Goal: Find contact information: Obtain details needed to contact an individual or organization

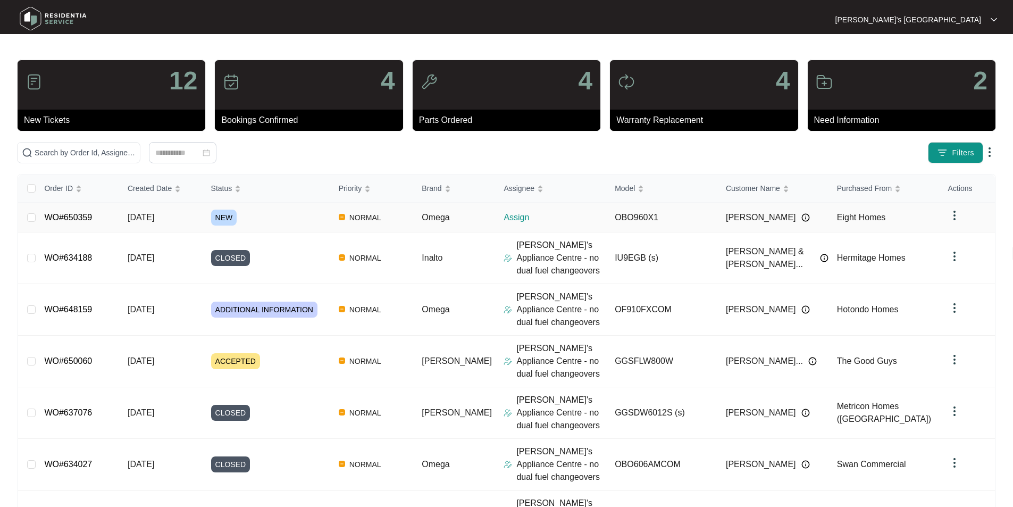
click at [76, 215] on link "WO#650359" at bounding box center [68, 217] width 48 height 9
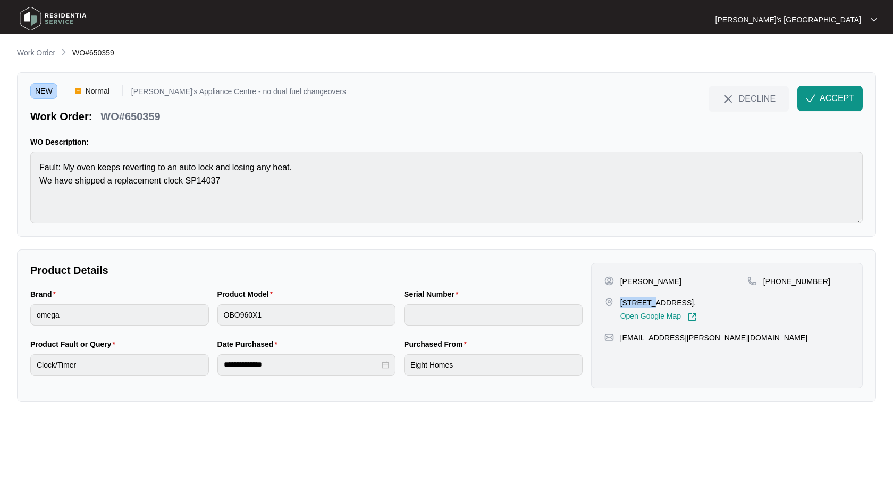
drag, startPoint x: 621, startPoint y: 301, endPoint x: 651, endPoint y: 298, distance: 30.5
click at [651, 298] on p "[STREET_ADDRESS]," at bounding box center [659, 302] width 77 height 11
copy p "27 Holyh"
drag, startPoint x: 658, startPoint y: 280, endPoint x: 652, endPoint y: 280, distance: 6.4
click at [658, 280] on div "[PERSON_NAME]" at bounding box center [676, 281] width 143 height 11
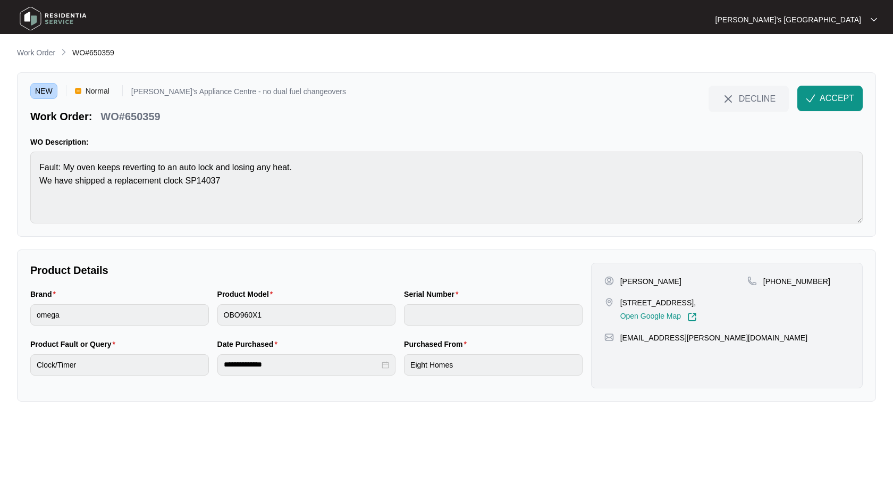
click at [650, 280] on p "[PERSON_NAME]" at bounding box center [651, 281] width 61 height 11
copy p "[PERSON_NAME]"
click at [792, 281] on p "[PHONE_NUMBER]" at bounding box center [797, 281] width 67 height 11
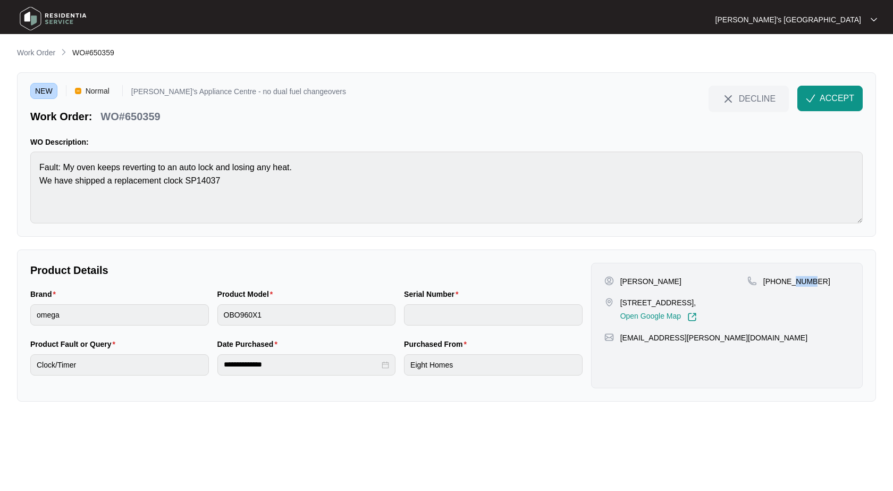
click at [792, 281] on p "[PHONE_NUMBER]" at bounding box center [797, 281] width 67 height 11
copy p "[PHONE_NUMBER]"
drag, startPoint x: 621, startPoint y: 301, endPoint x: 672, endPoint y: 301, distance: 50.5
click at [672, 301] on p "[STREET_ADDRESS]," at bounding box center [659, 302] width 77 height 11
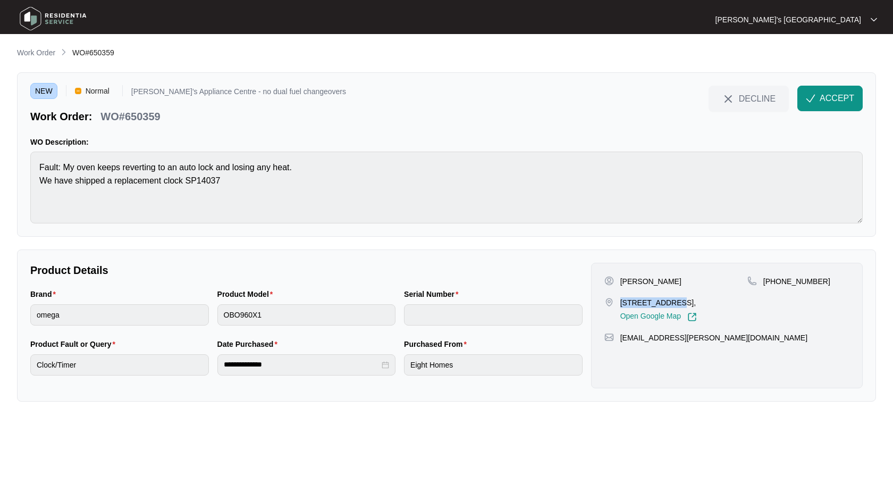
copy p "[STREET_ADDRESS]"
click at [648, 280] on p "[PERSON_NAME]" at bounding box center [651, 281] width 61 height 11
copy p "[PERSON_NAME]"
click at [142, 117] on p "WO#650359" at bounding box center [130, 116] width 60 height 15
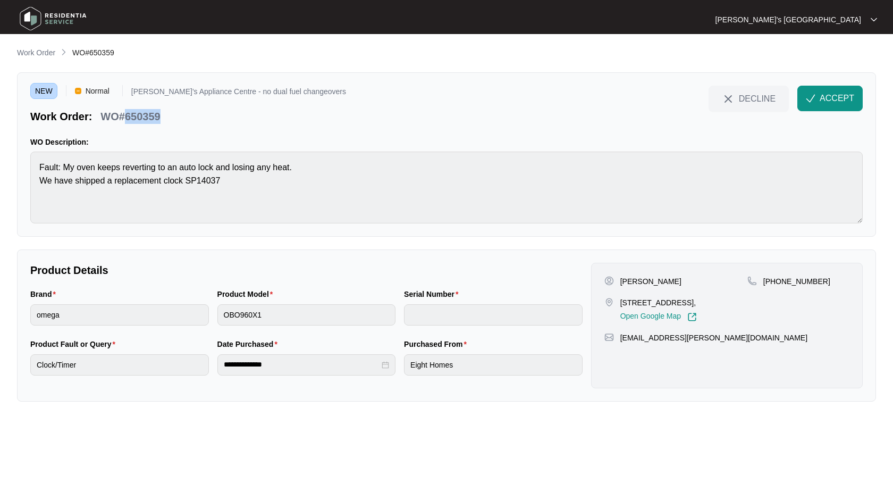
click at [142, 117] on p "WO#650359" at bounding box center [130, 116] width 60 height 15
copy p "650359"
